Goal: Task Accomplishment & Management: Use online tool/utility

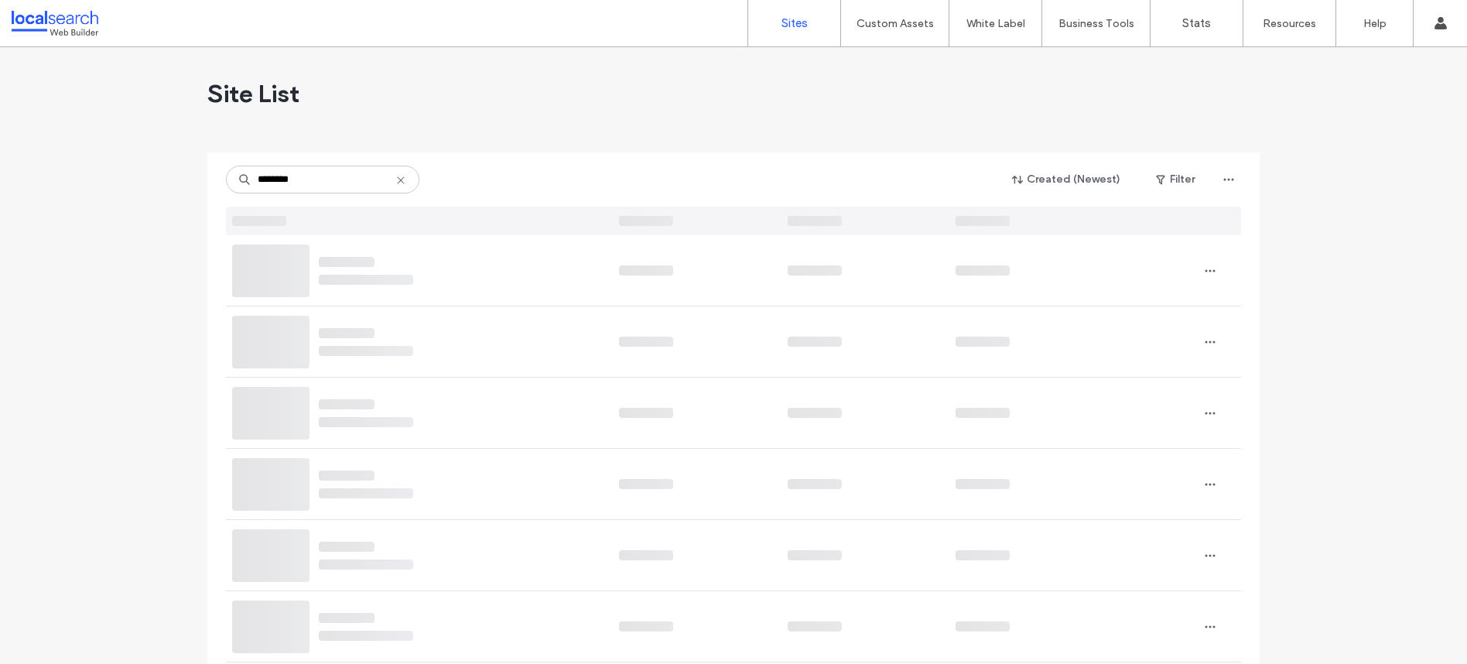
type input "********"
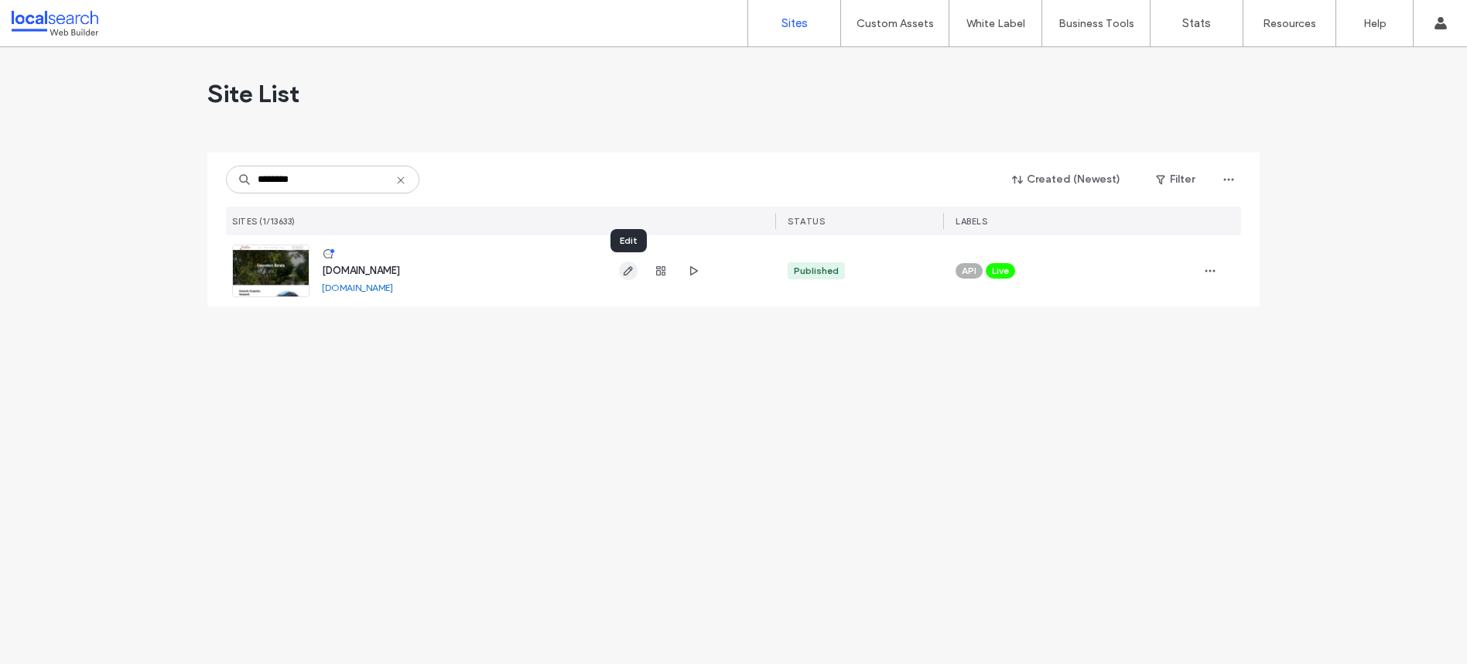
click at [629, 272] on use "button" at bounding box center [628, 270] width 9 height 9
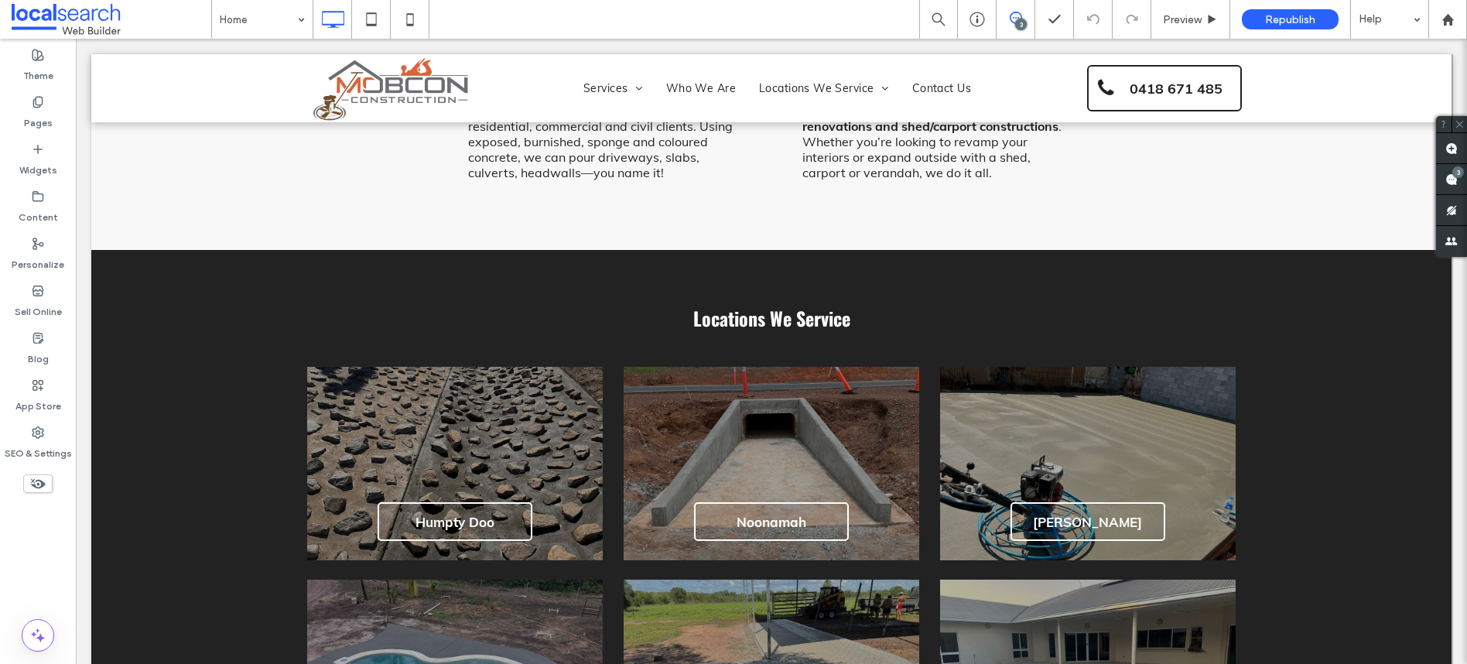
scroll to position [1072, 0]
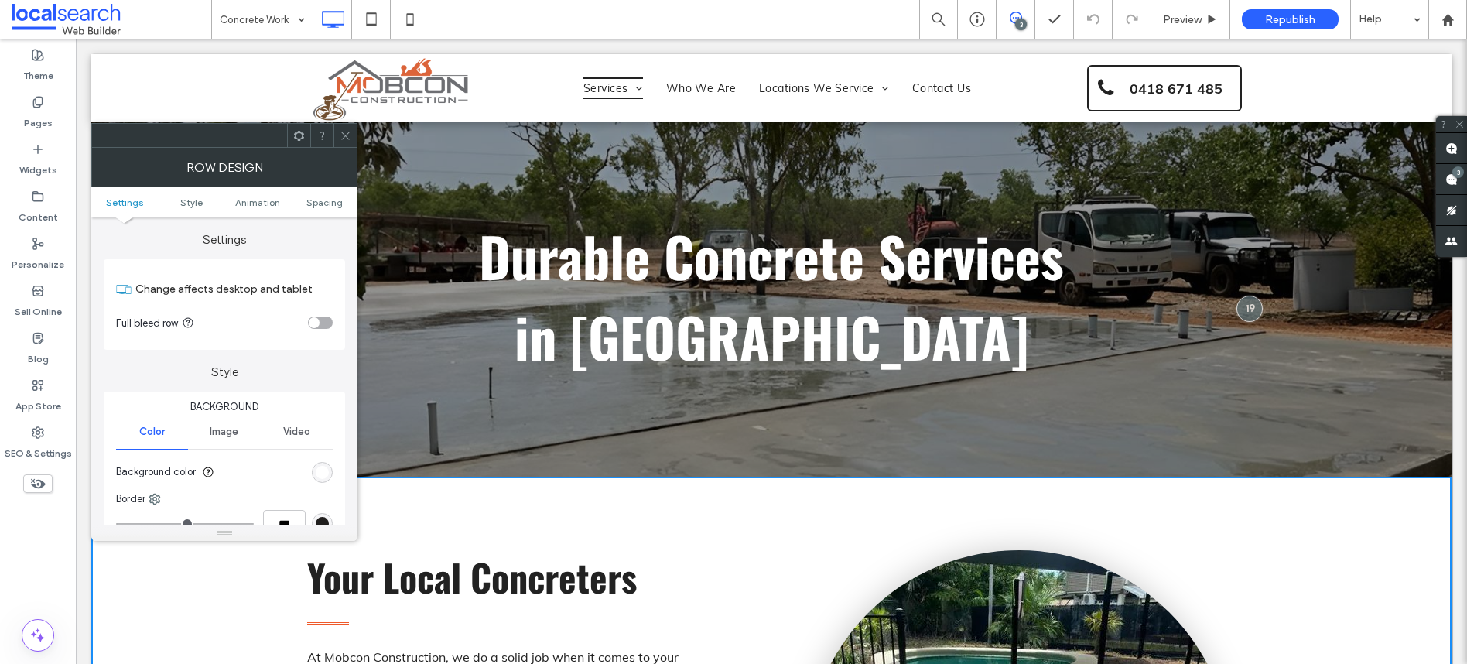
click at [340, 134] on icon at bounding box center [346, 136] width 12 height 12
